Goal: Information Seeking & Learning: Learn about a topic

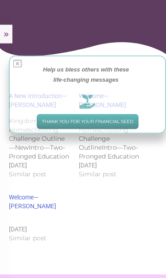
scroll to position [186, 0]
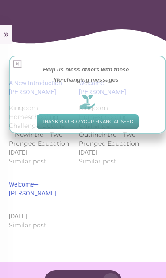
click at [21, 63] on icon at bounding box center [17, 63] width 9 height 9
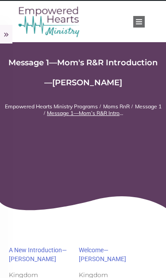
scroll to position [0, 0]
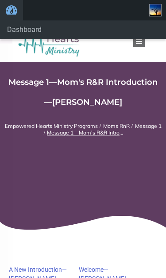
click at [55, 29] on link "Dashboard" at bounding box center [83, 29] width 166 height 19
click at [16, 14] on link "[PERSON_NAME]" at bounding box center [11, 10] width 23 height 20
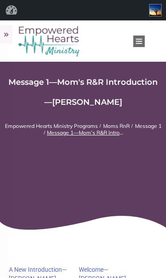
click at [11, 12] on link "[PERSON_NAME]" at bounding box center [11, 10] width 23 height 20
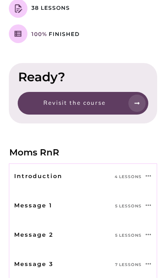
scroll to position [225, 0]
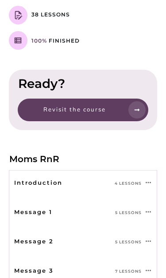
click at [129, 179] on p "4 Lessons" at bounding box center [128, 182] width 27 height 9
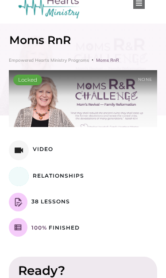
scroll to position [39, 0]
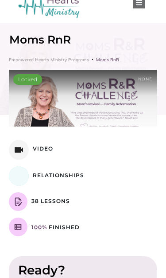
click at [70, 177] on span "Relationships" at bounding box center [58, 175] width 51 height 7
click at [57, 176] on span "Relationships" at bounding box center [58, 175] width 51 height 7
click at [56, 204] on span "38 Lessons" at bounding box center [50, 200] width 39 height 7
click at [76, 235] on div "100% Finished" at bounding box center [83, 226] width 149 height 19
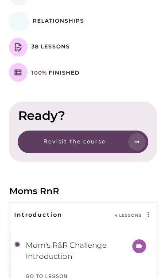
scroll to position [194, 0]
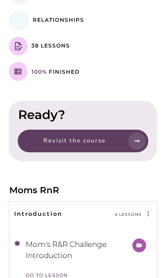
click at [93, 143] on span "Revisit the course" at bounding box center [74, 140] width 63 height 7
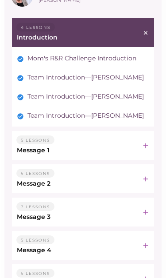
scroll to position [205, 0]
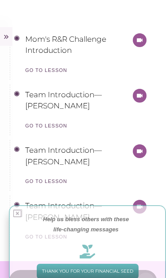
click at [15, 215] on icon at bounding box center [17, 212] width 9 height 9
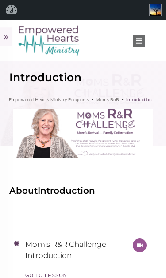
scroll to position [0, 0]
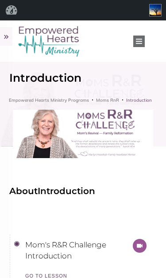
click at [104, 97] on span "Moms RnR" at bounding box center [107, 100] width 23 height 6
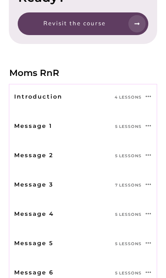
scroll to position [311, 0]
click at [131, 123] on p "5 Lessons" at bounding box center [128, 126] width 27 height 9
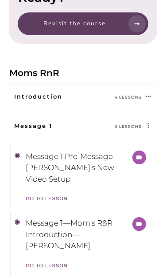
click at [88, 160] on link "Message 1 Pre-Message—[PERSON_NAME]'s New Video Setup" at bounding box center [73, 167] width 95 height 31
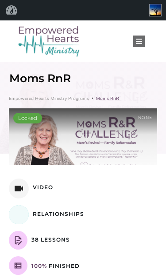
scroll to position [288, 0]
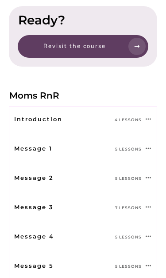
click at [124, 154] on div "Message 1 5 Lessons" at bounding box center [79, 151] width 131 height 19
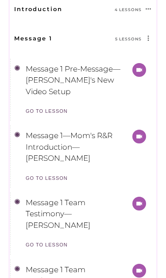
scroll to position [398, 0]
click at [92, 144] on link "Message 1—Mom's R&R Introduction—[PERSON_NAME]" at bounding box center [69, 146] width 87 height 31
